Goal: Transaction & Acquisition: Download file/media

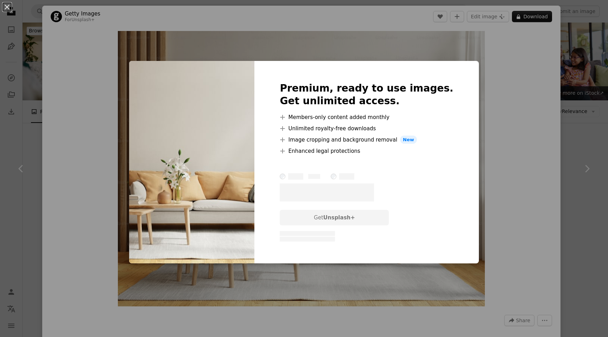
scroll to position [324, 0]
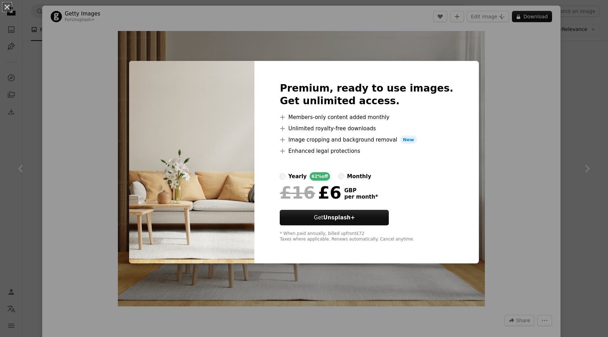
click at [357, 62] on div "Premium, ready to use images. Get unlimited access. A plus sign Members-only co…" at bounding box center [366, 162] width 224 height 203
click at [113, 94] on div "An X shape Premium, ready to use images. Get unlimited access. A plus sign Memb…" at bounding box center [304, 168] width 608 height 337
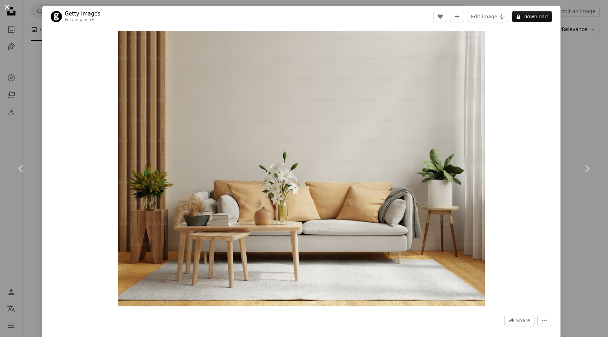
click at [7, 7] on button "An X shape" at bounding box center [7, 7] width 8 height 8
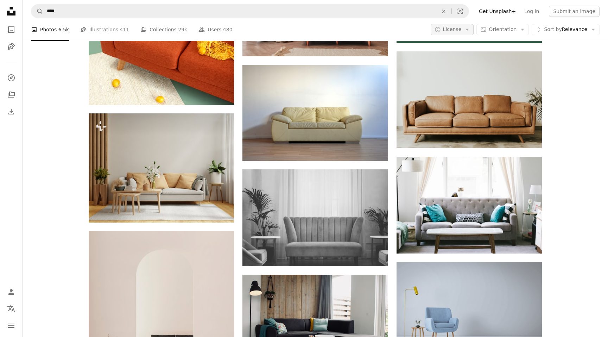
click at [462, 29] on span "License" at bounding box center [452, 29] width 19 height 6
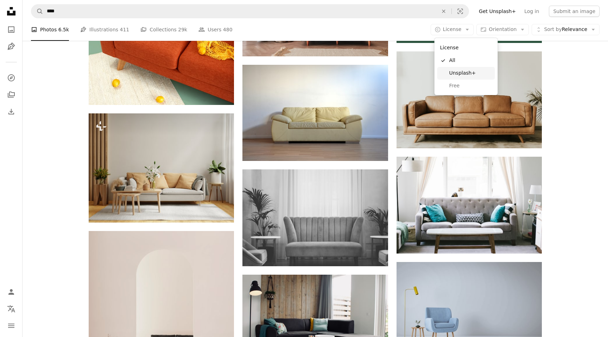
click at [454, 87] on span "Free" at bounding box center [470, 85] width 43 height 7
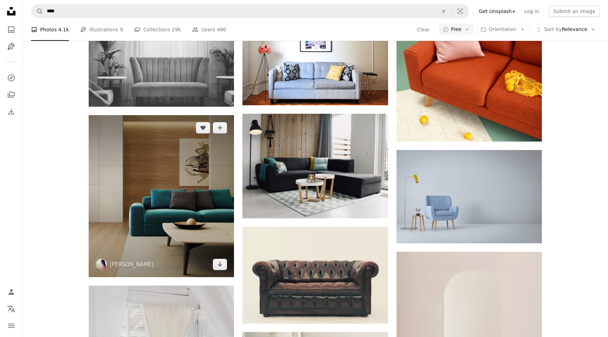
scroll to position [376, 0]
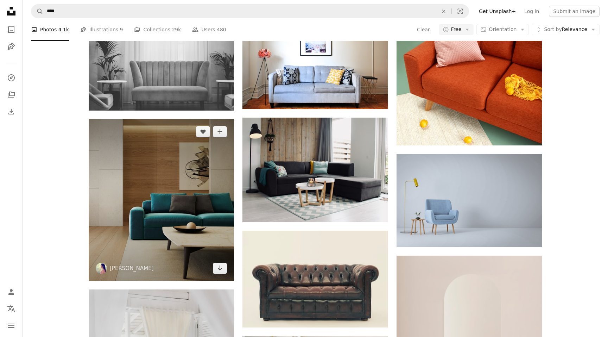
click at [176, 175] on img at bounding box center [161, 200] width 145 height 162
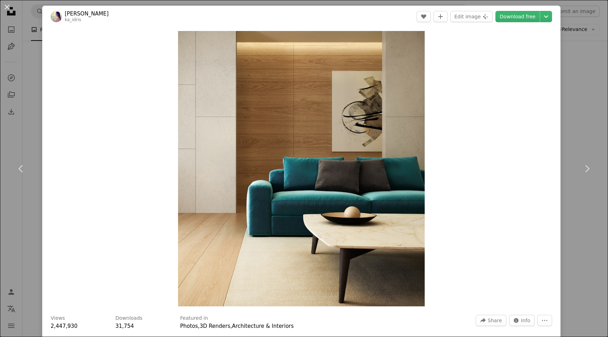
click at [31, 54] on div "An X shape Chevron left Chevron right [PERSON_NAME] A heart A plus sign Edit im…" at bounding box center [304, 168] width 608 height 337
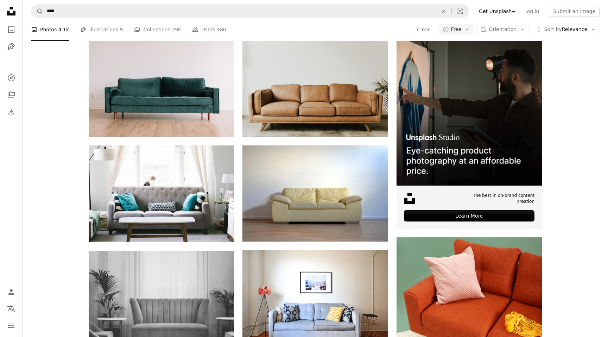
scroll to position [177, 0]
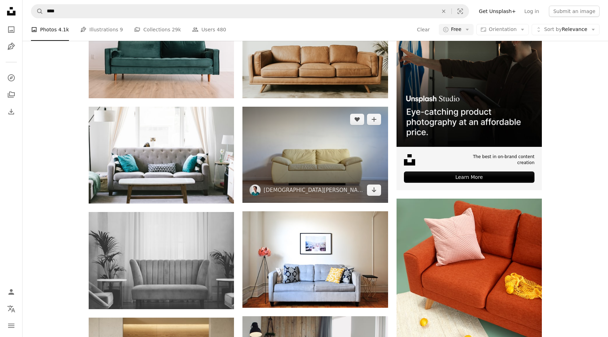
click at [336, 146] on img at bounding box center [315, 155] width 145 height 96
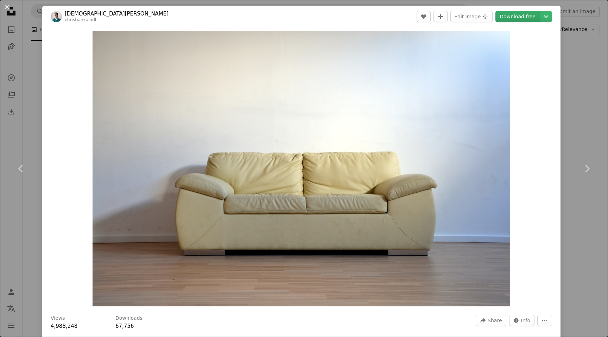
click at [515, 13] on link "Download free" at bounding box center [518, 16] width 44 height 11
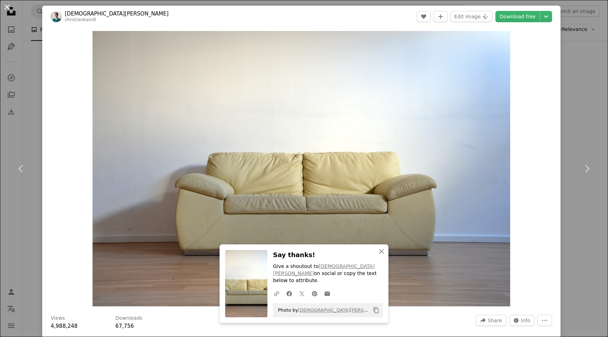
click at [5, 6] on button "An X shape" at bounding box center [7, 7] width 8 height 8
